Goal: Task Accomplishment & Management: Use online tool/utility

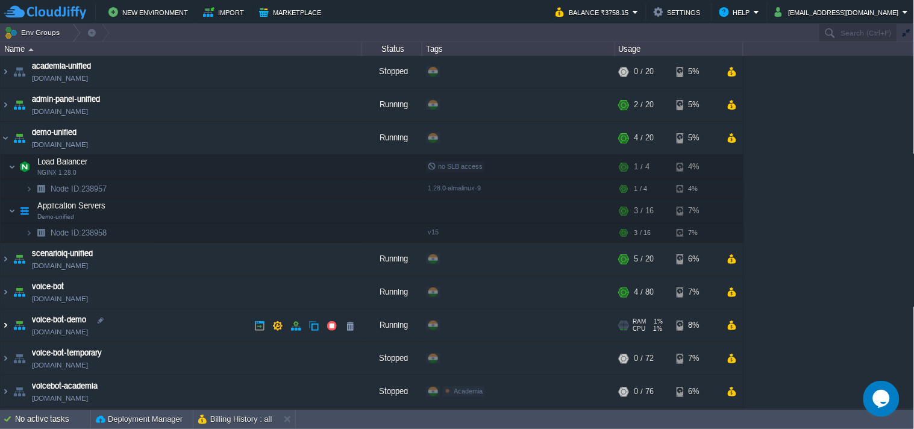
click at [1, 325] on img at bounding box center [6, 325] width 10 height 33
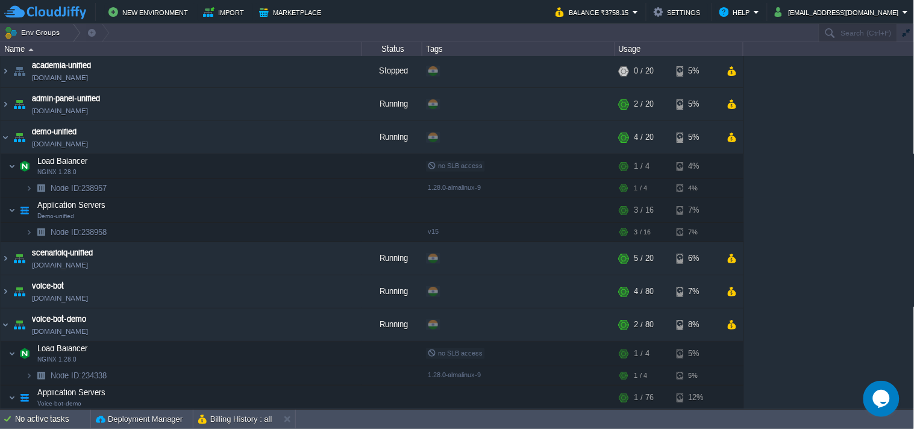
scroll to position [89, 0]
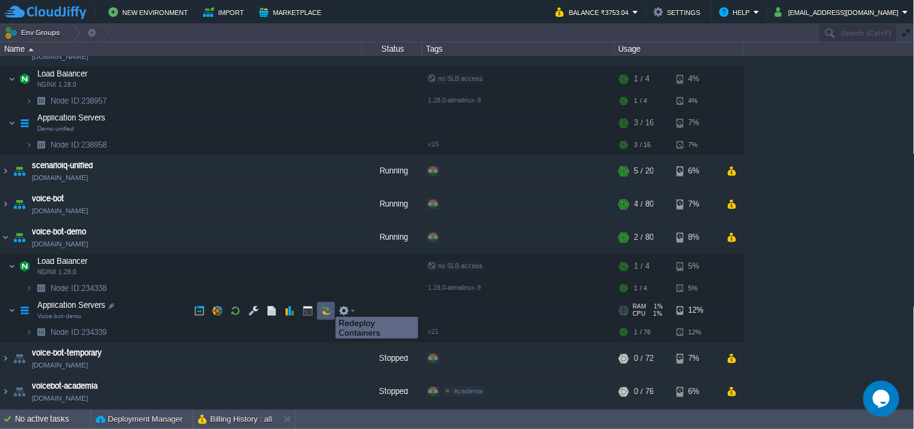
click at [326, 306] on button "button" at bounding box center [325, 310] width 11 height 11
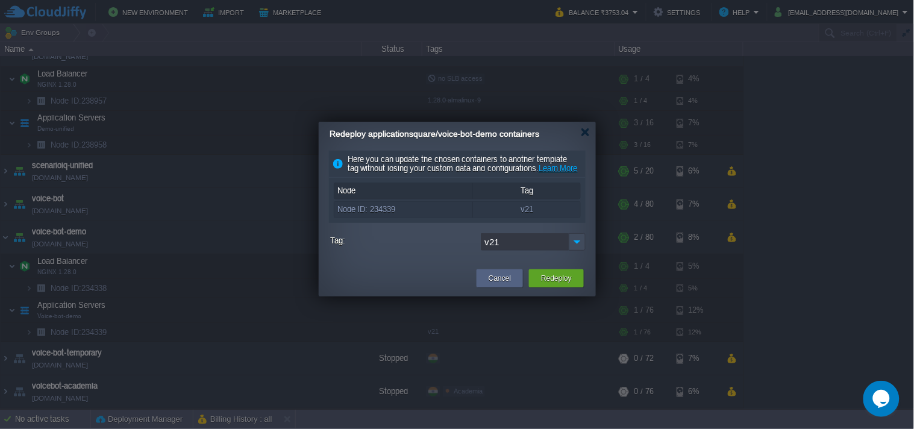
click at [578, 251] on img at bounding box center [577, 241] width 17 height 17
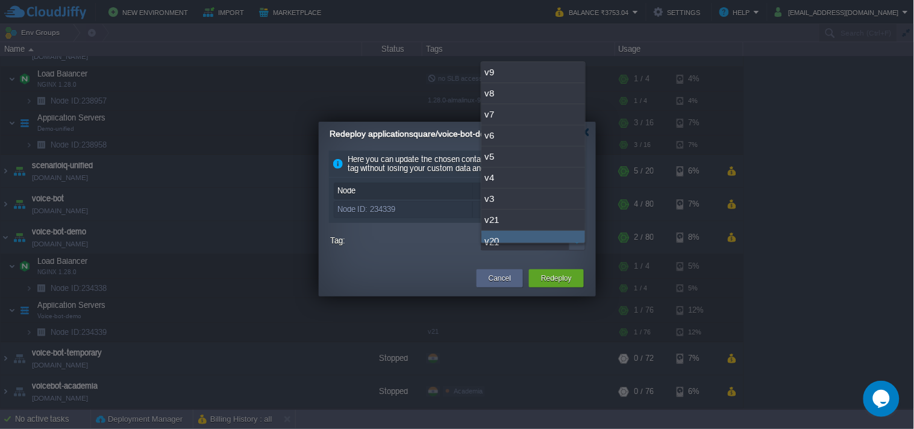
click at [455, 248] on label "Tag:" at bounding box center [404, 240] width 148 height 15
click at [481, 251] on input "v21" at bounding box center [525, 241] width 88 height 17
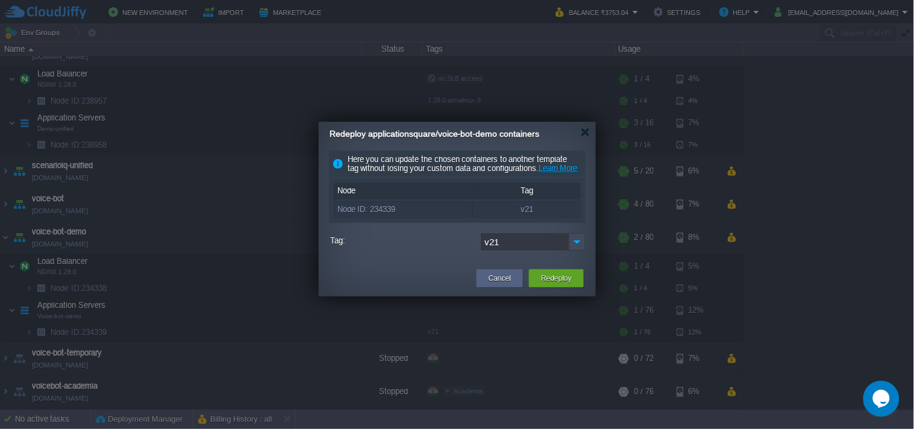
click at [504, 284] on button "Cancel" at bounding box center [499, 278] width 22 height 12
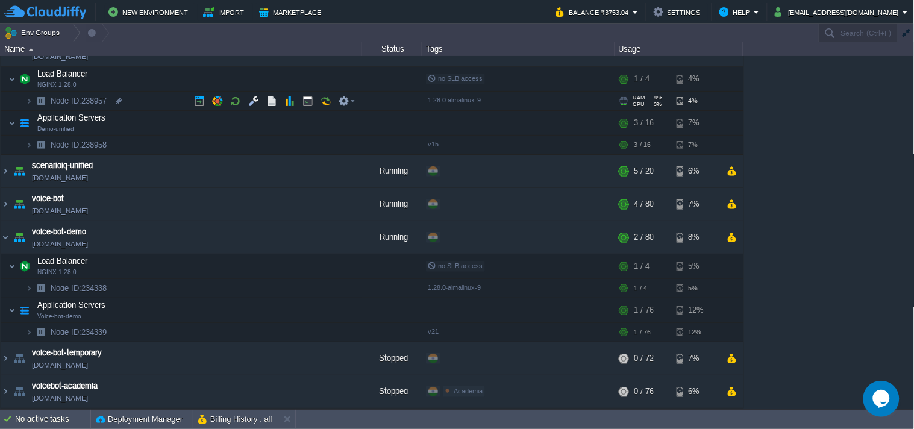
scroll to position [22, 0]
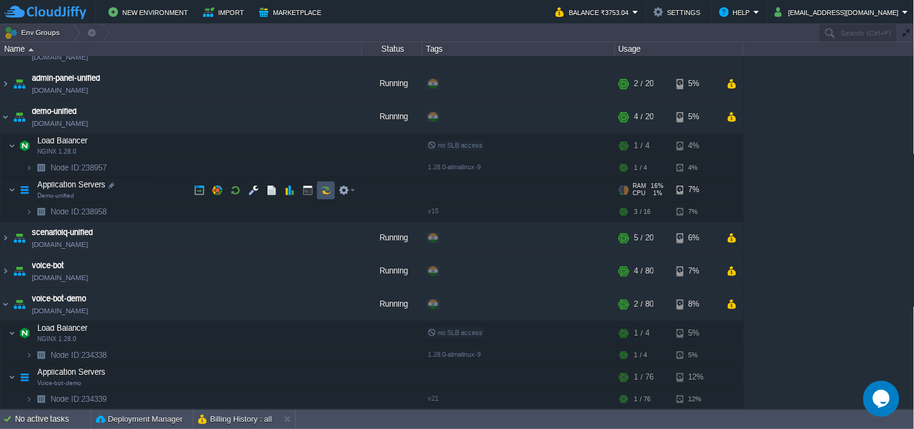
click at [329, 187] on button "button" at bounding box center [325, 190] width 11 height 11
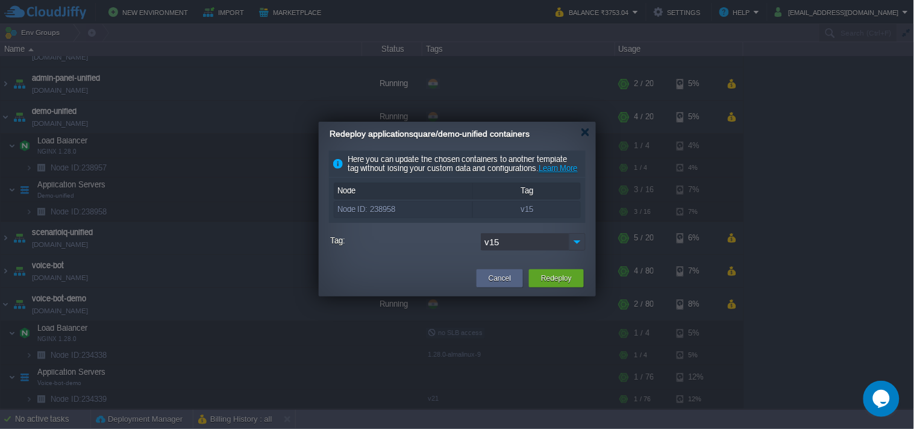
click at [579, 251] on img at bounding box center [577, 241] width 17 height 17
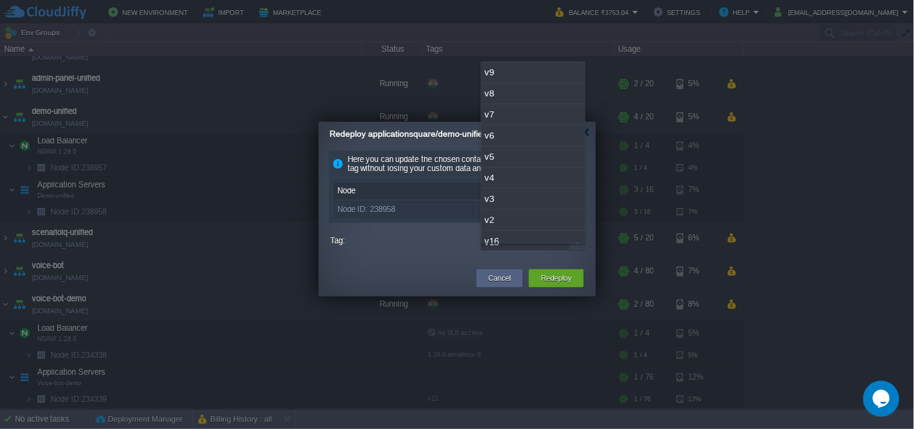
scroll to position [31, 0]
click at [517, 205] on div "v16" at bounding box center [533, 210] width 104 height 21
type input "v16"
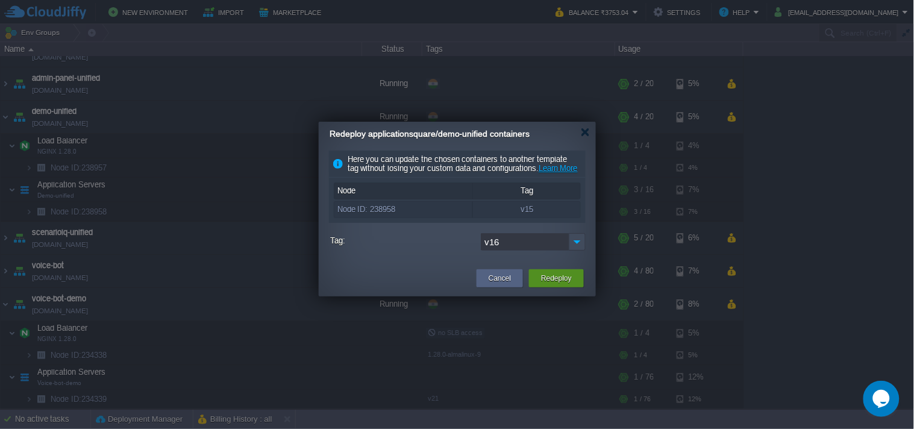
click at [569, 284] on button "Redeploy" at bounding box center [556, 278] width 31 height 12
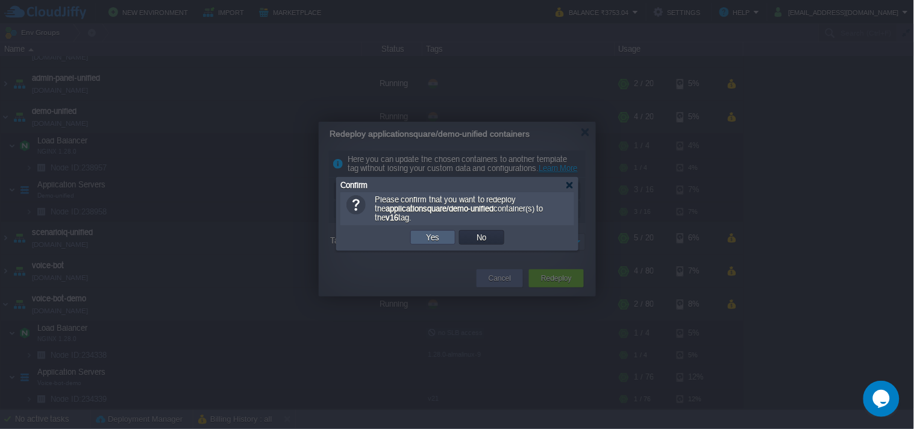
click at [444, 241] on td "Yes" at bounding box center [432, 237] width 45 height 14
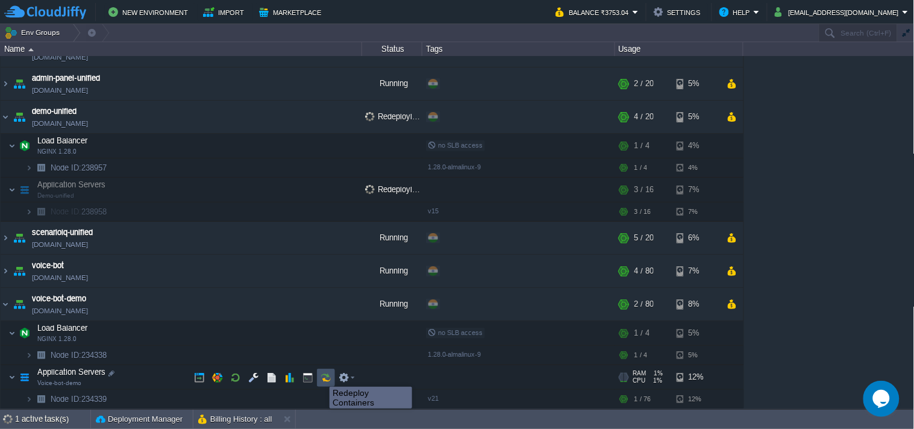
click at [320, 376] on button "button" at bounding box center [325, 377] width 11 height 11
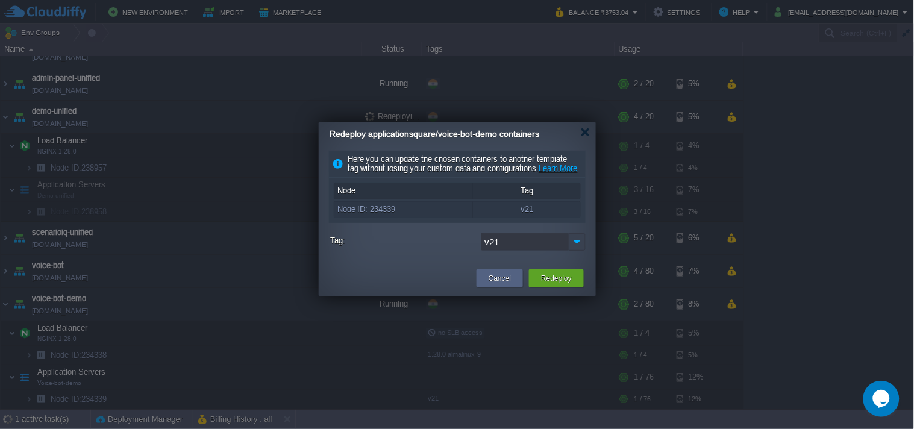
click at [579, 250] on img at bounding box center [577, 241] width 17 height 17
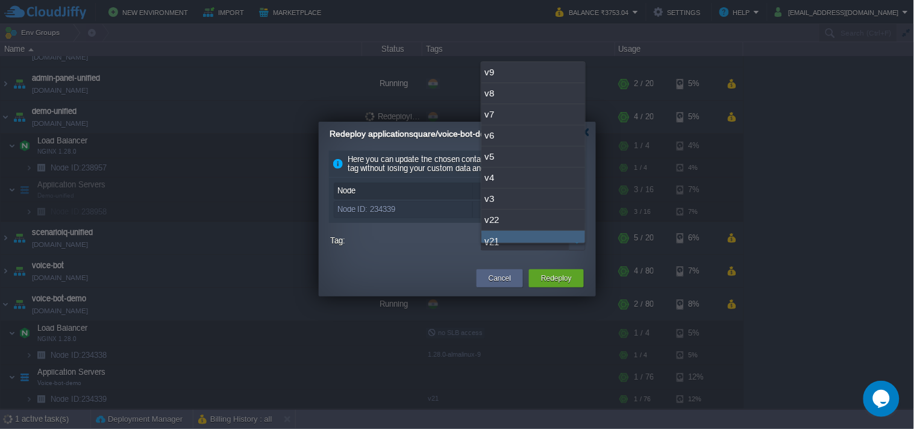
scroll to position [9, 0]
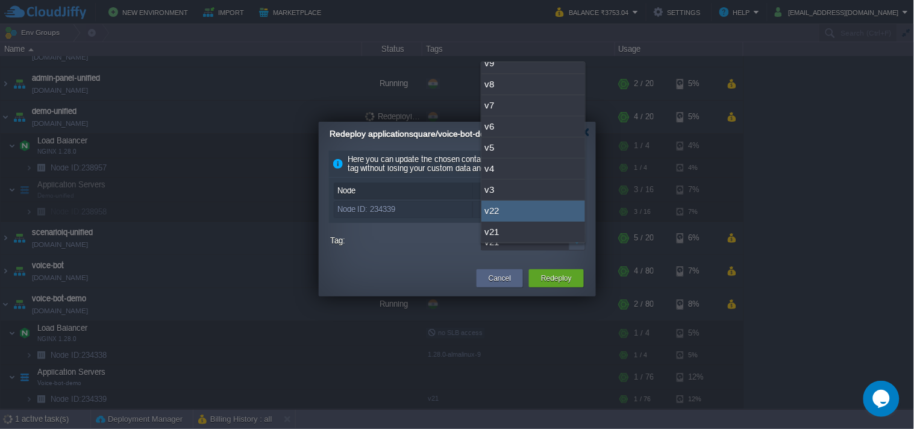
click at [528, 208] on div "v22" at bounding box center [533, 211] width 104 height 21
type input "v22"
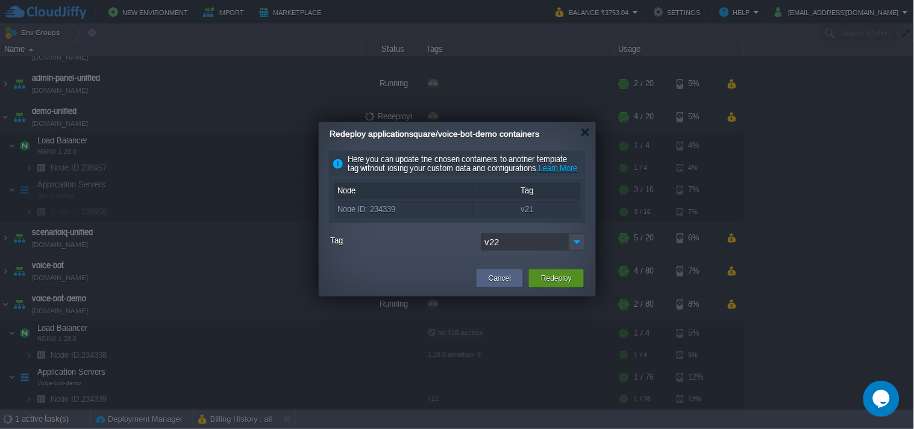
click at [541, 284] on button "Redeploy" at bounding box center [556, 278] width 31 height 12
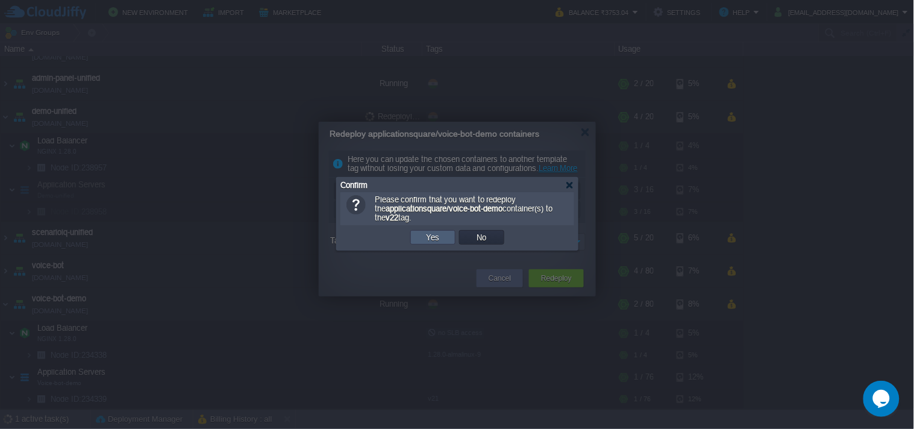
click at [449, 233] on td "Yes" at bounding box center [432, 237] width 45 height 14
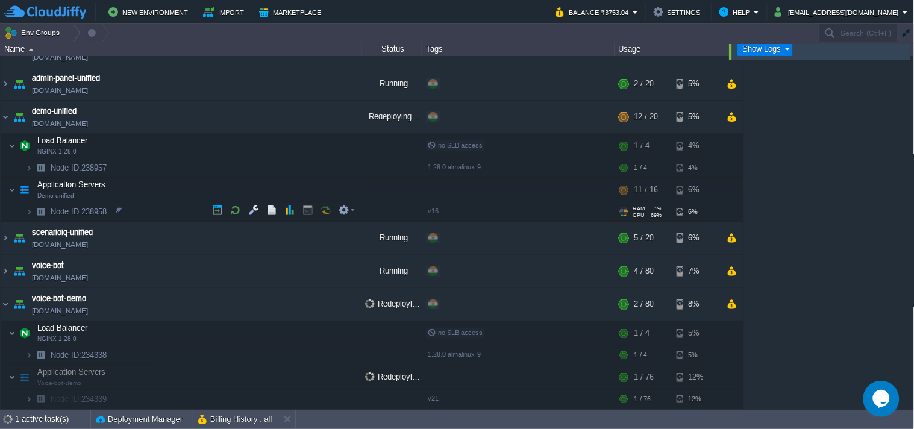
scroll to position [1, 0]
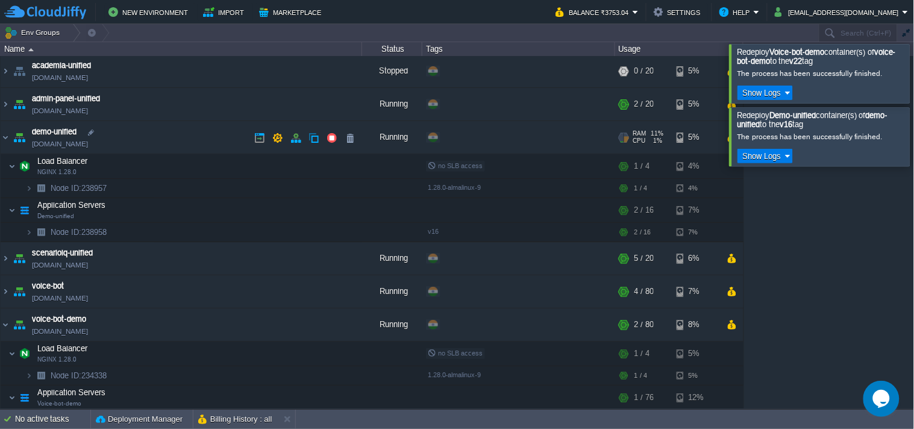
click at [88, 142] on link "[DOMAIN_NAME]" at bounding box center [60, 144] width 56 height 12
click at [76, 328] on link "[DOMAIN_NAME]" at bounding box center [60, 331] width 56 height 12
click at [913, 62] on div at bounding box center [929, 73] width 0 height 58
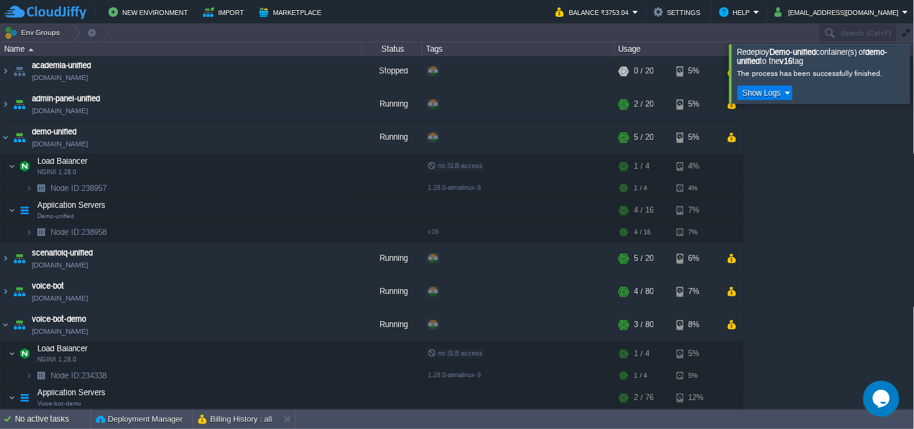
click at [913, 80] on div at bounding box center [929, 73] width 0 height 58
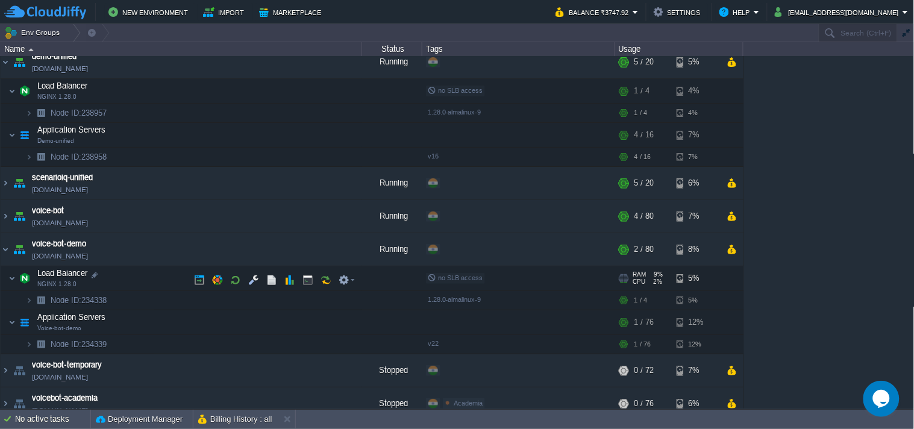
scroll to position [89, 0]
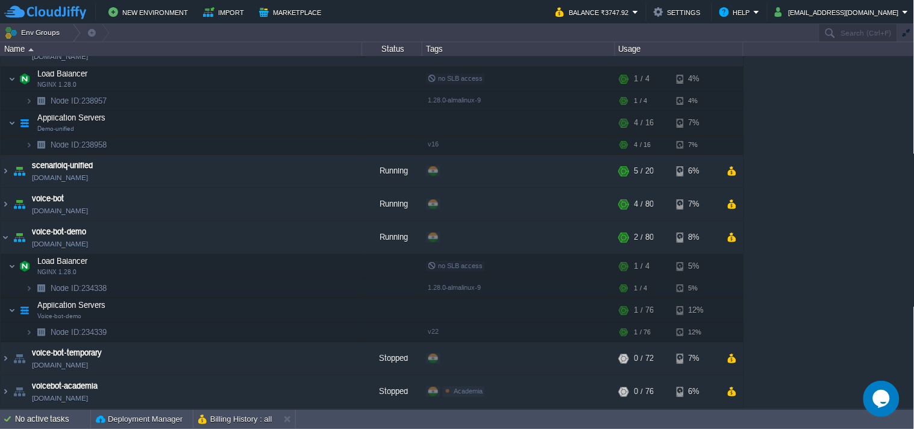
click at [419, 10] on td "New Environment Import Marketplace" at bounding box center [272, 12] width 537 height 18
